Goal: Task Accomplishment & Management: Complete application form

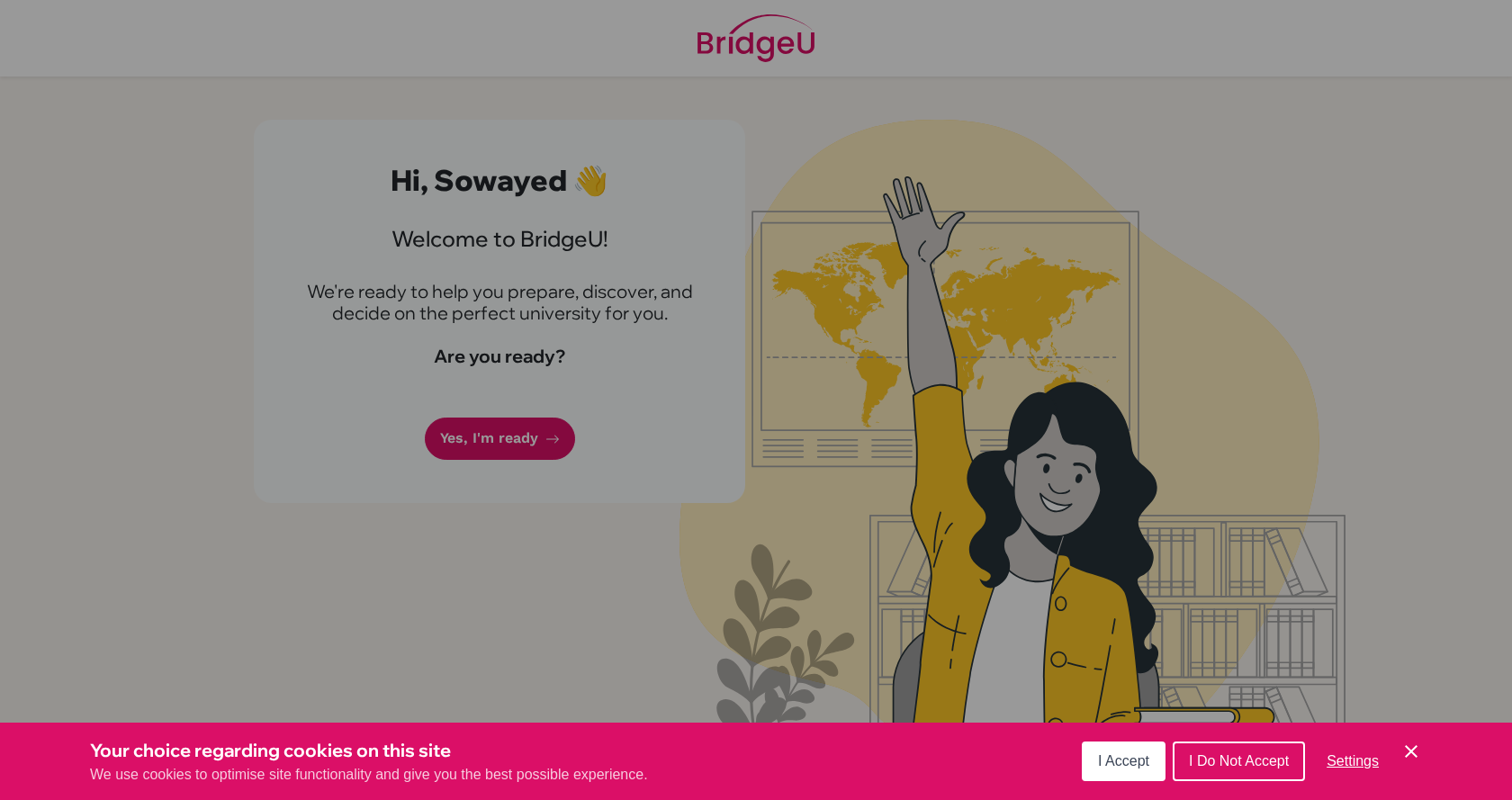
click at [1105, 757] on span "I Accept" at bounding box center [1124, 761] width 52 height 15
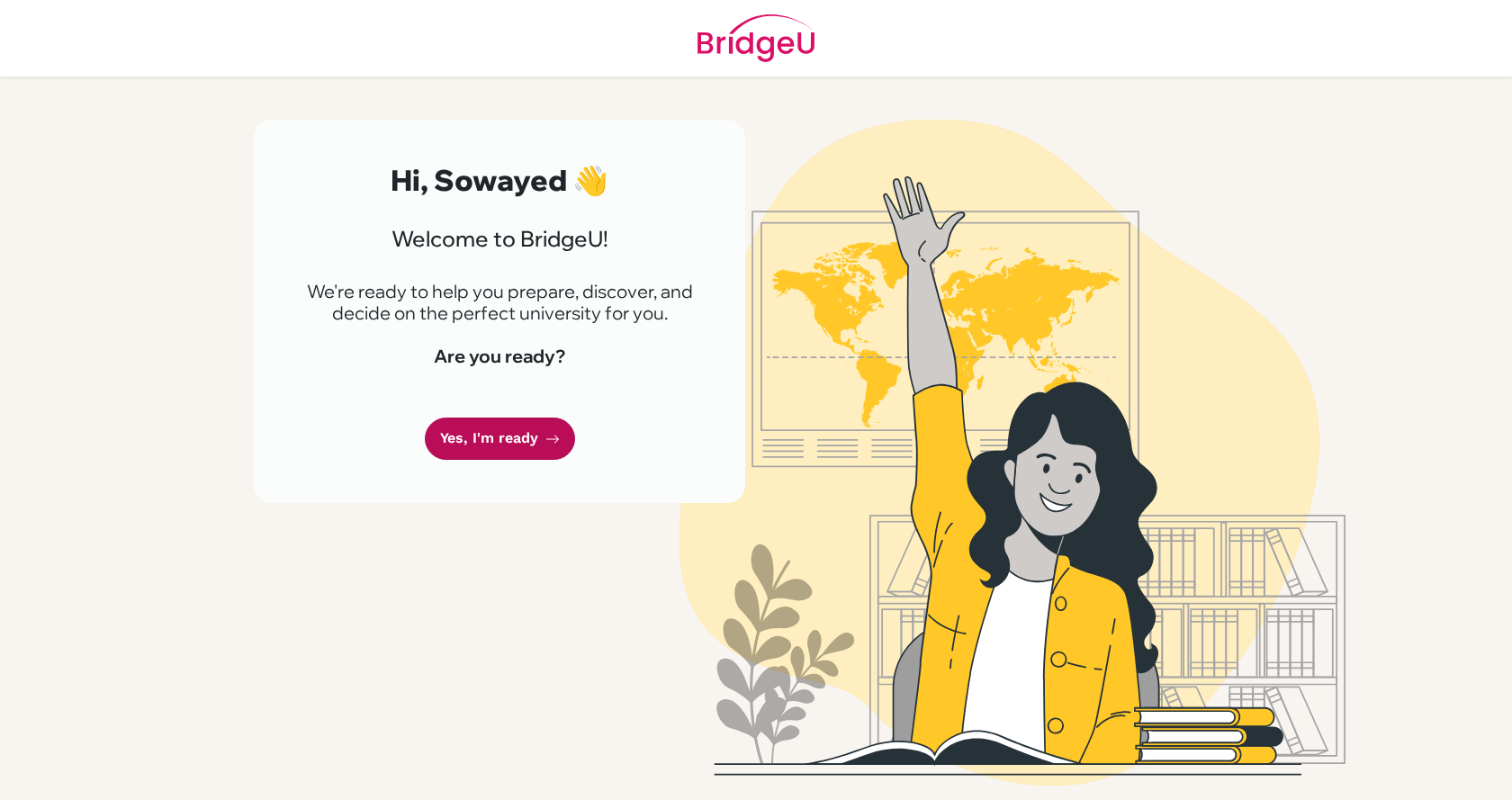
click at [493, 445] on link "Yes, I'm ready" at bounding box center [499, 439] width 150 height 42
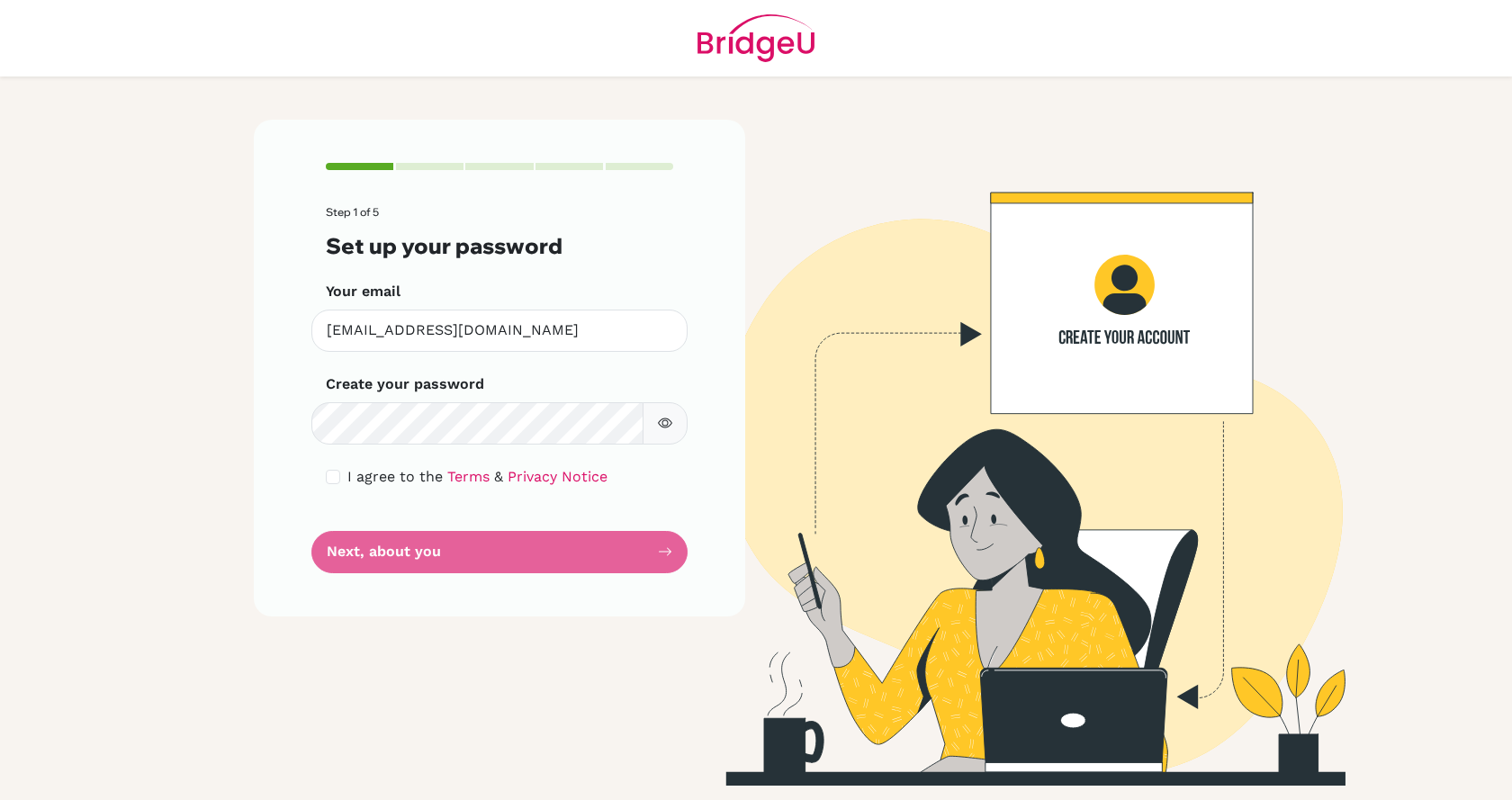
click at [657, 424] on icon "button" at bounding box center [664, 423] width 14 height 14
click at [336, 477] on input "checkbox" at bounding box center [332, 476] width 14 height 14
checkbox input "true"
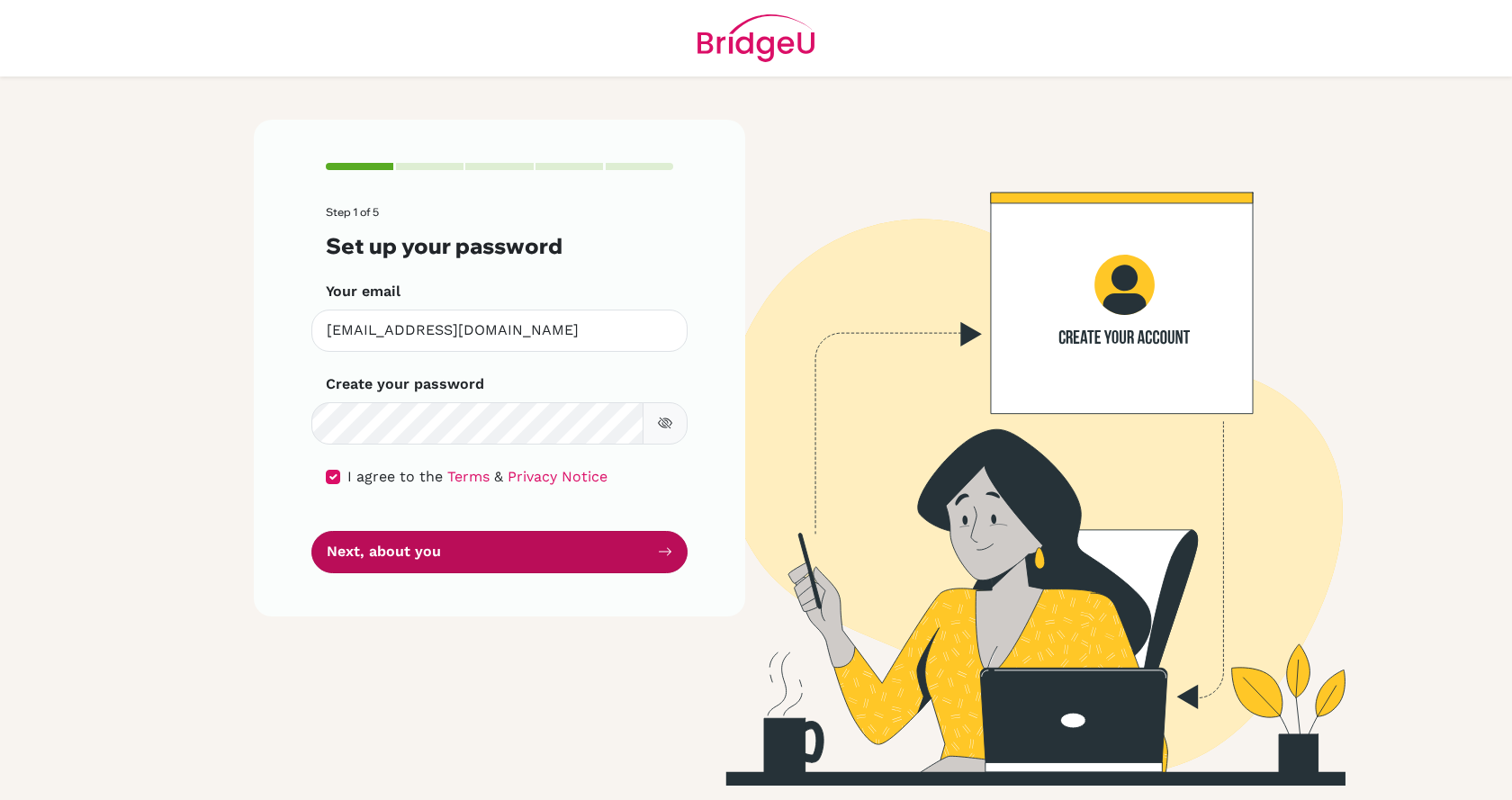
click at [366, 548] on button "Next, about you" at bounding box center [499, 552] width 377 height 42
